Goal: Information Seeking & Learning: Learn about a topic

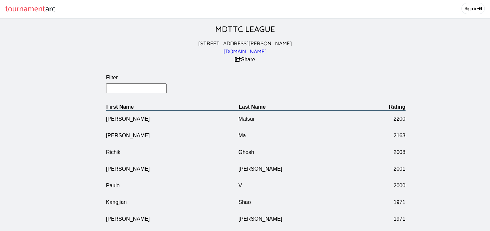
click at [133, 93] on input "Filter" at bounding box center [136, 88] width 61 height 10
type input "sun"
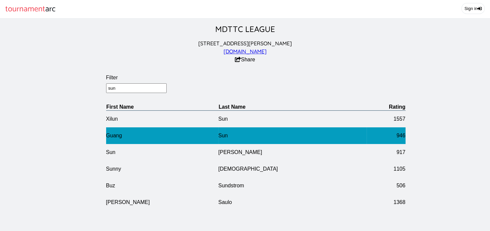
click at [135, 141] on td "Guang" at bounding box center [162, 135] width 113 height 17
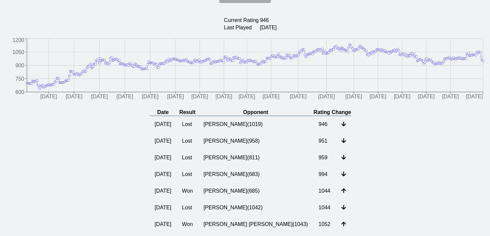
scroll to position [111, 0]
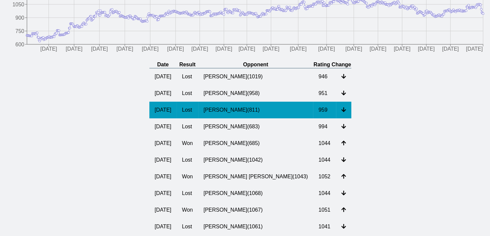
click at [239, 116] on td "[PERSON_NAME] ( 811 )" at bounding box center [255, 110] width 115 height 17
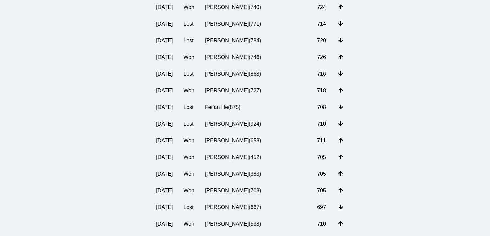
scroll to position [1567, 0]
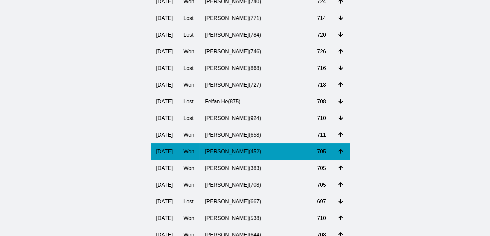
click at [257, 160] on td "[PERSON_NAME] ( 452 )" at bounding box center [256, 151] width 112 height 17
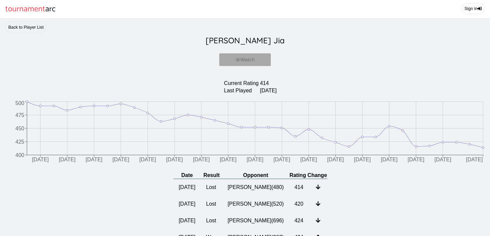
scroll to position [0, 0]
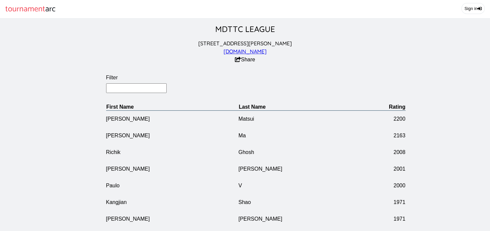
click at [119, 93] on input "Filter" at bounding box center [136, 88] width 61 height 10
type input "[PERSON_NAME]"
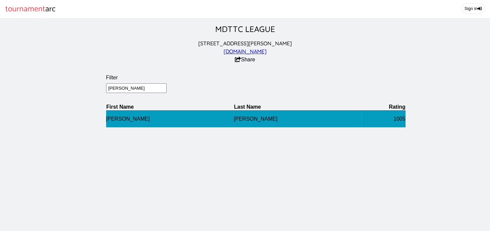
click at [119, 127] on td "[PERSON_NAME]" at bounding box center [170, 118] width 128 height 17
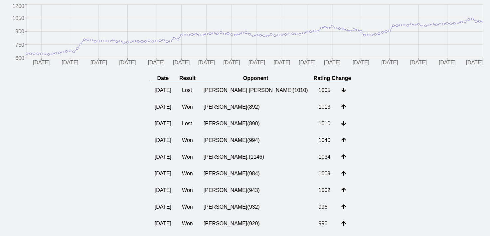
scroll to position [103, 0]
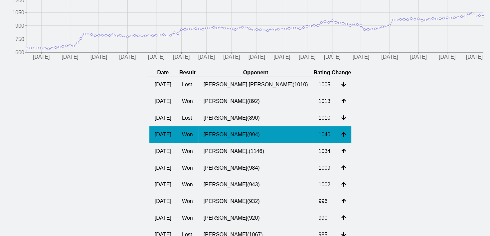
click at [245, 141] on td "[PERSON_NAME] ( 994 )" at bounding box center [255, 134] width 115 height 17
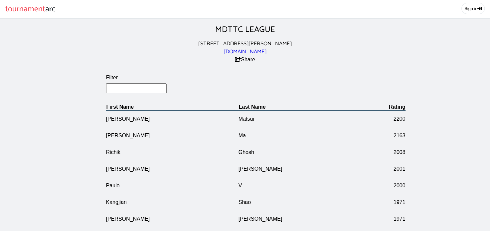
click at [125, 91] on input "Filter" at bounding box center [136, 88] width 61 height 10
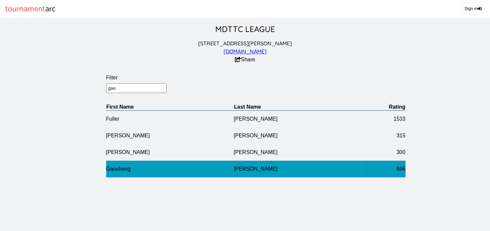
type input "gao"
click at [127, 172] on td "Gaosheng" at bounding box center [170, 168] width 128 height 17
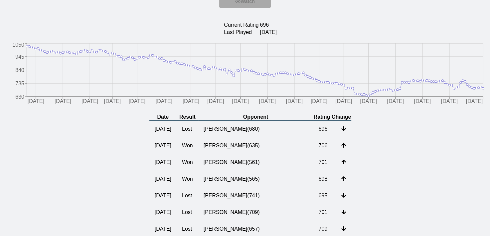
scroll to position [63, 0]
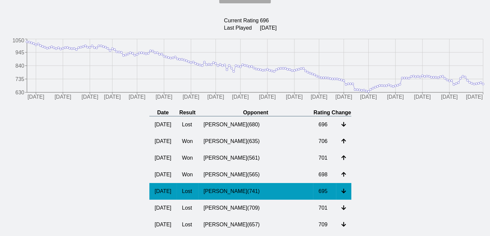
click at [222, 196] on td "[PERSON_NAME] ( 741 )" at bounding box center [255, 191] width 115 height 17
